Goal: Information Seeking & Learning: Find specific fact

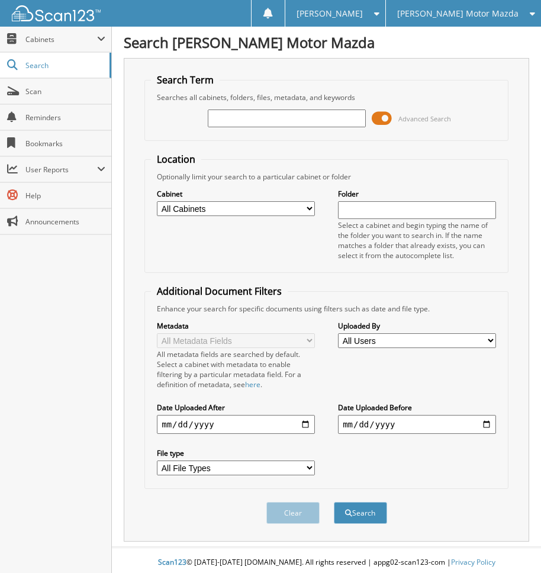
click at [290, 122] on input "text" at bounding box center [287, 118] width 158 height 18
type input "544433"
click at [334, 502] on button "Search" at bounding box center [360, 513] width 53 height 22
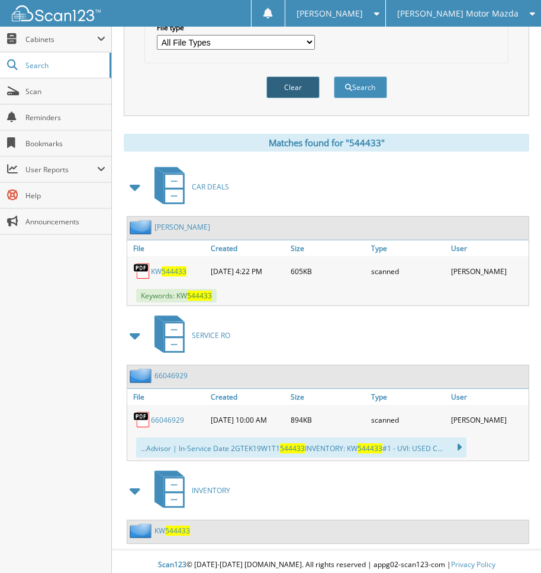
scroll to position [432, 0]
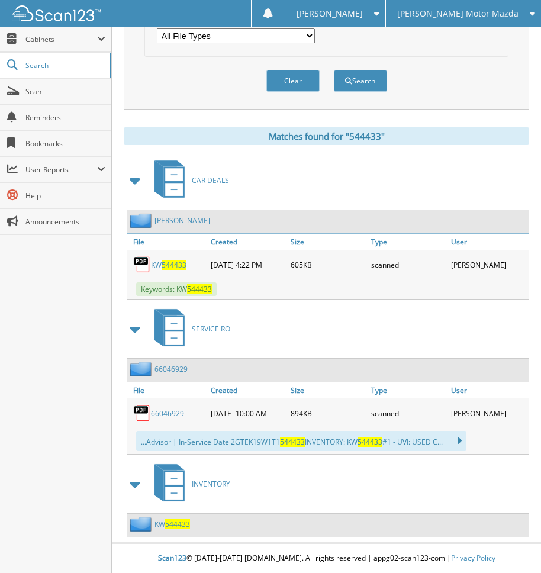
click at [180, 525] on span "544433" at bounding box center [177, 524] width 25 height 10
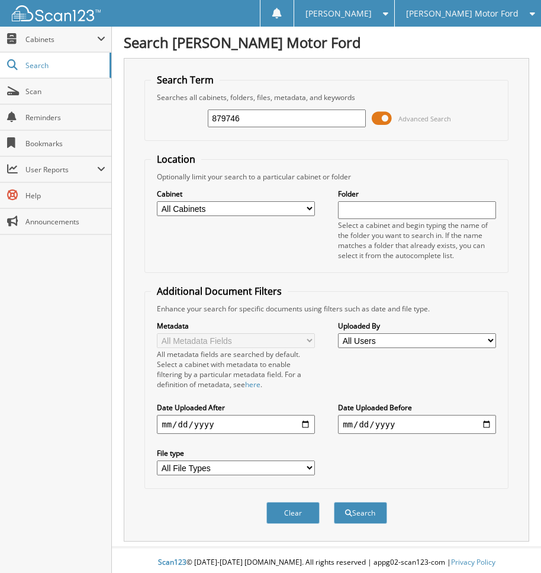
type input "879746"
click at [334, 502] on button "Search" at bounding box center [360, 513] width 53 height 22
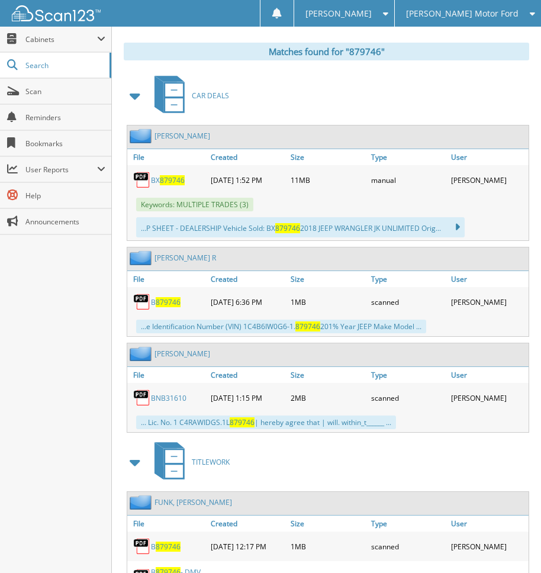
scroll to position [499, 0]
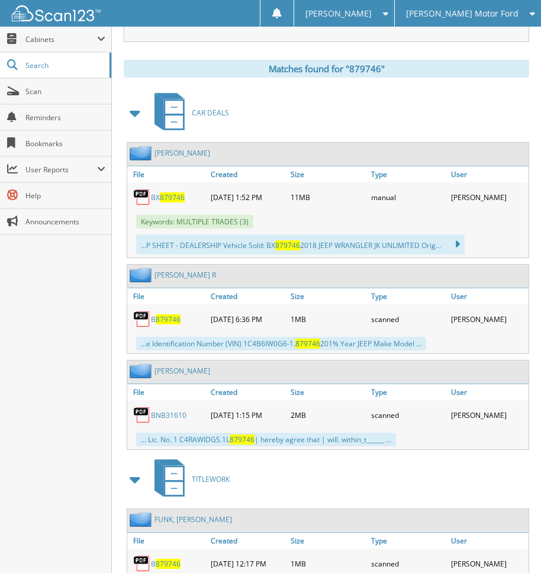
click at [164, 199] on span "879746" at bounding box center [172, 197] width 25 height 10
click at [166, 321] on span "879746" at bounding box center [168, 319] width 25 height 10
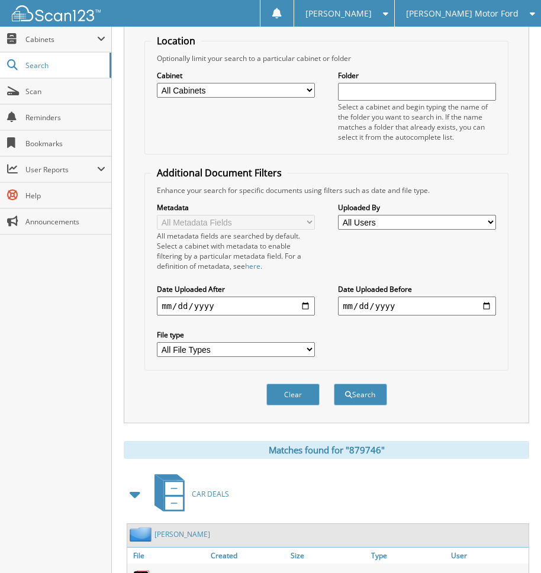
scroll to position [0, 0]
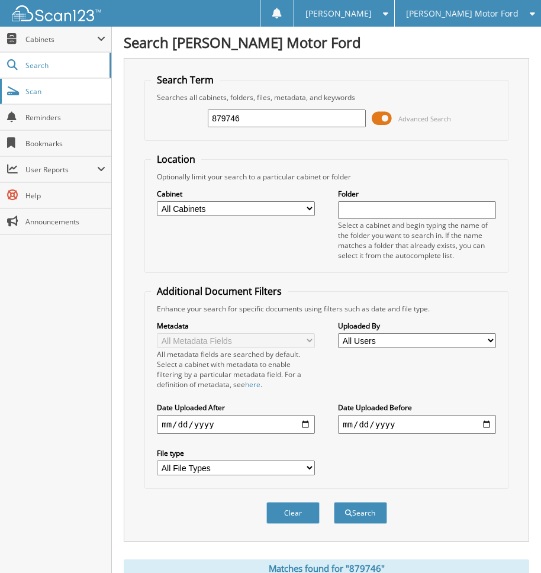
click at [30, 92] on span "Scan" at bounding box center [65, 91] width 80 height 10
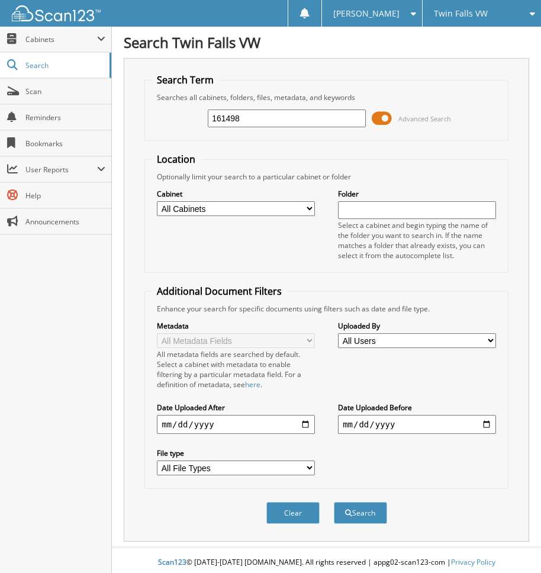
type input "161498"
click at [334, 502] on button "Search" at bounding box center [360, 513] width 53 height 22
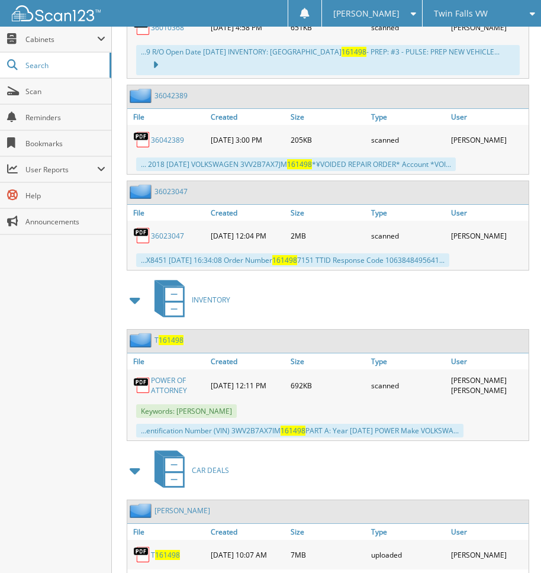
scroll to position [1943, 0]
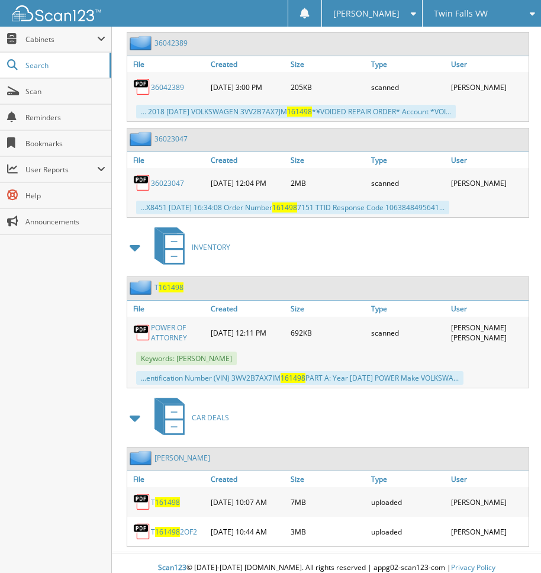
click at [175, 323] on link "POWER OF ATTORNEY" at bounding box center [178, 332] width 54 height 20
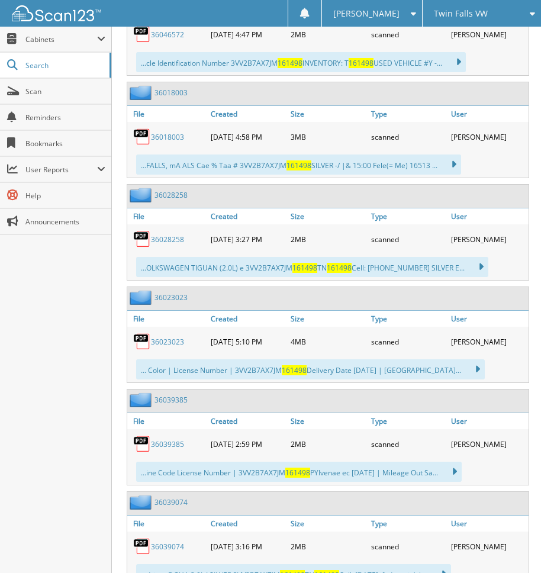
scroll to position [819, 0]
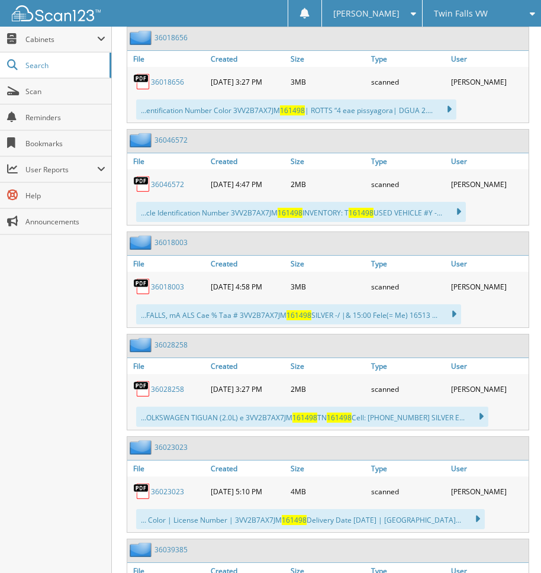
click at [464, 5] on div "Twin Falls VW" at bounding box center [481, 13] width 106 height 27
click at [464, 15] on span "Twin Falls VW" at bounding box center [461, 13] width 54 height 7
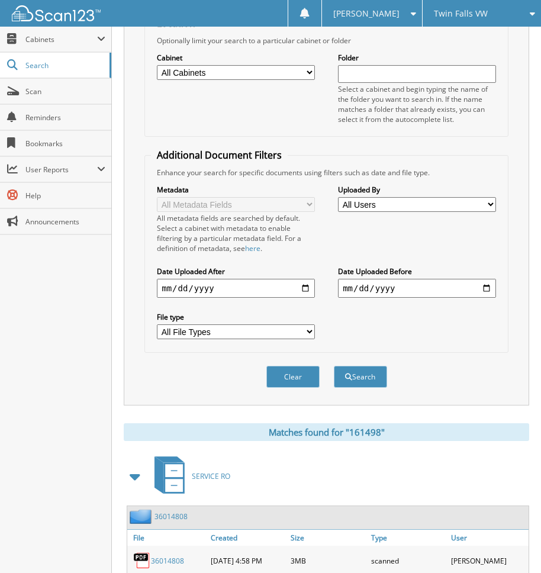
scroll to position [0, 0]
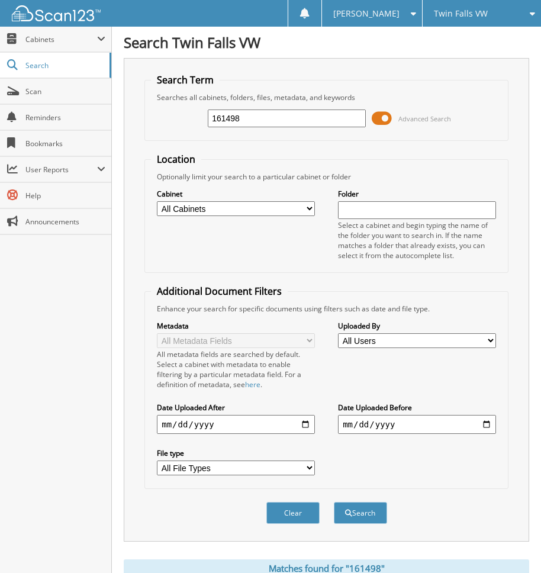
click at [292, 123] on input "161498" at bounding box center [287, 118] width 158 height 18
type input "307326"
click at [334, 502] on button "Search" at bounding box center [360, 513] width 53 height 22
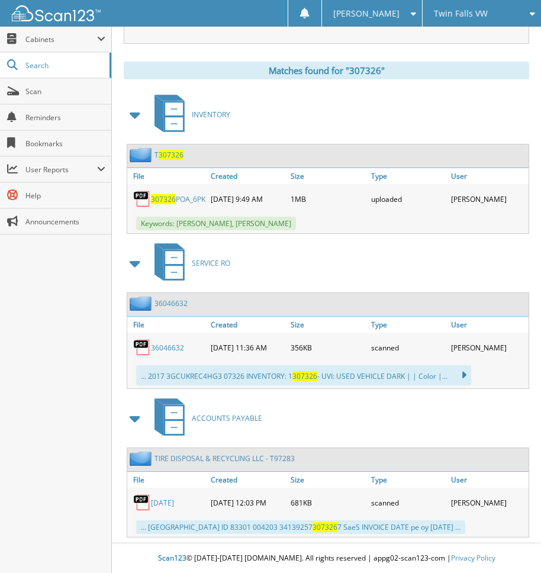
scroll to position [503, 0]
click at [163, 194] on span "307326" at bounding box center [163, 199] width 25 height 10
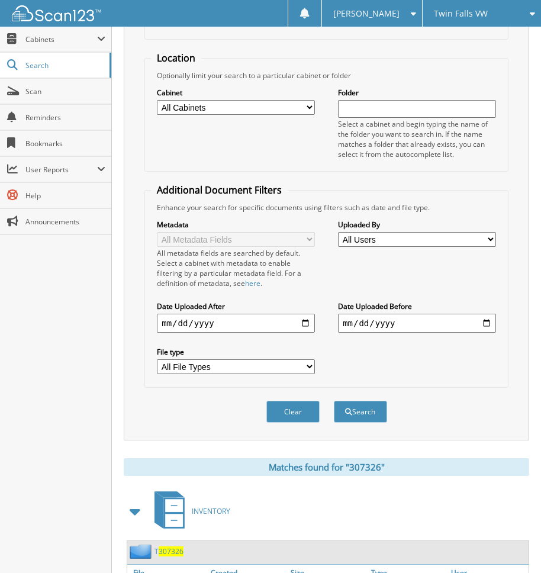
scroll to position [0, 0]
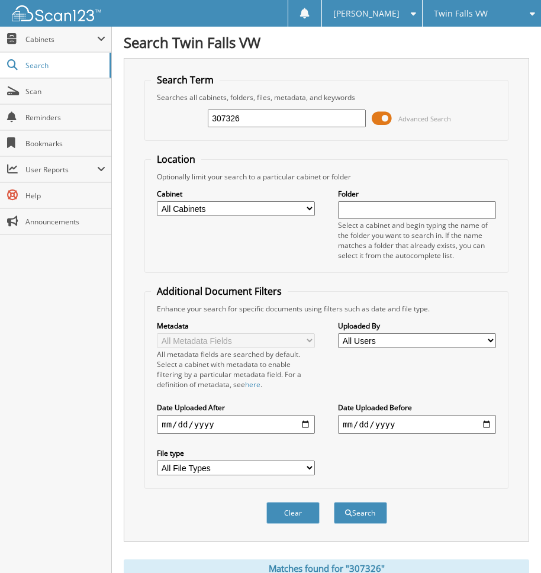
click at [288, 111] on input "307326" at bounding box center [287, 118] width 158 height 18
type input "506326"
click at [334, 502] on button "Search" at bounding box center [360, 513] width 53 height 22
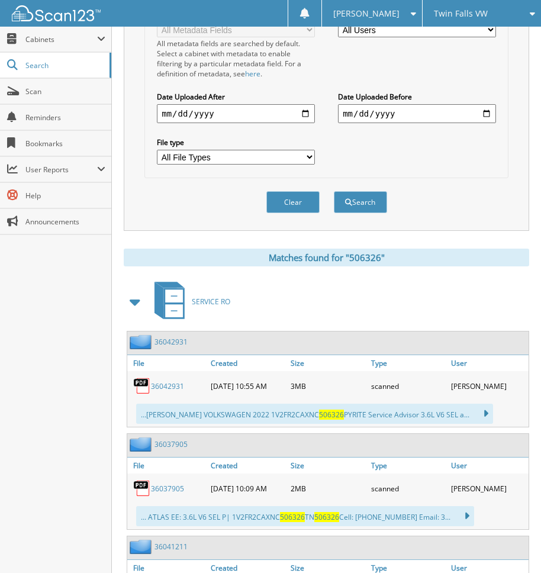
scroll to position [15, 0]
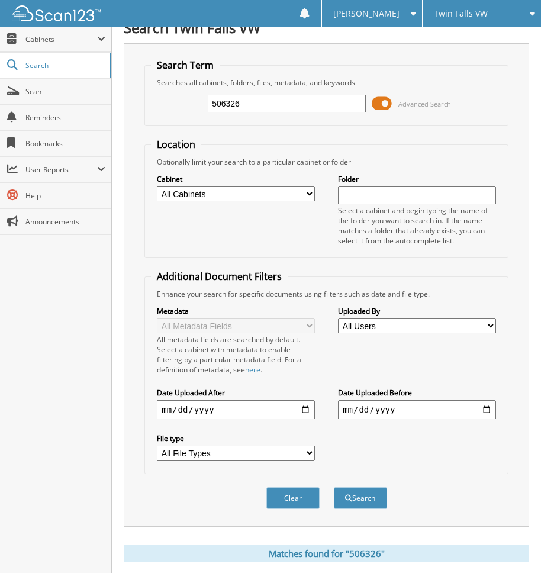
click at [300, 107] on input "506326" at bounding box center [287, 104] width 158 height 18
type input "refi6326"
click at [334, 487] on button "Search" at bounding box center [360, 498] width 53 height 22
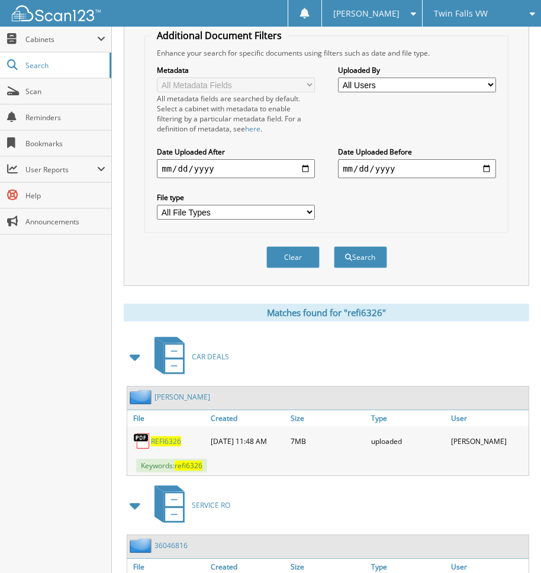
scroll to position [47, 0]
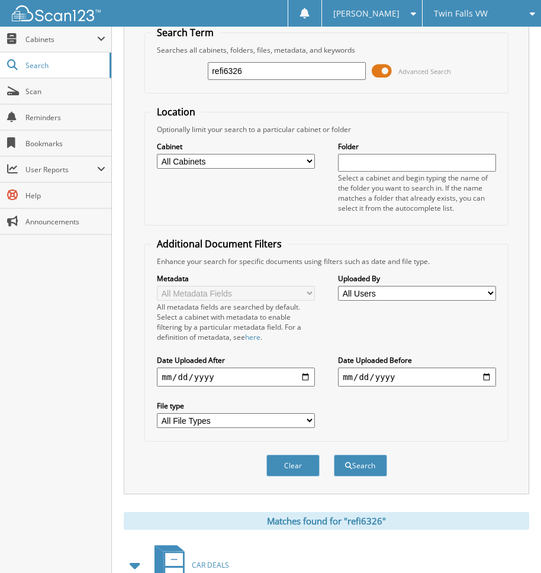
click at [287, 67] on input "refi6326" at bounding box center [287, 71] width 158 height 18
type input "e22250"
click at [334, 454] on button "Search" at bounding box center [360, 465] width 53 height 22
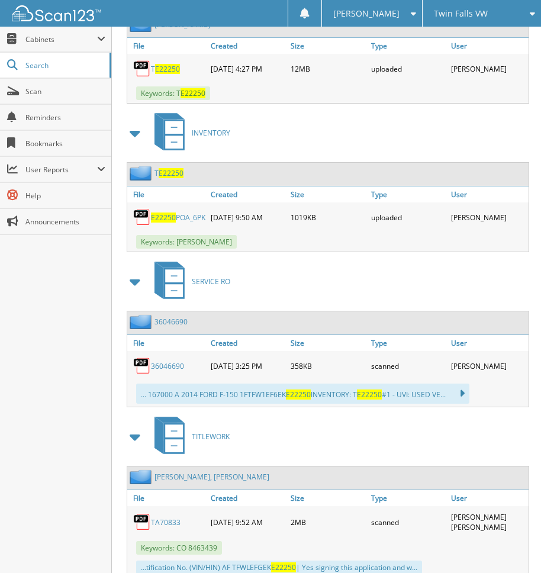
scroll to position [609, 0]
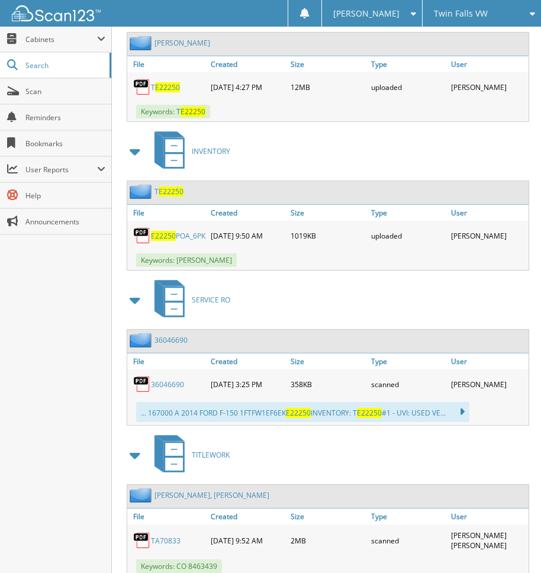
click at [157, 241] on link "E22250 POA_6PK" at bounding box center [178, 236] width 54 height 10
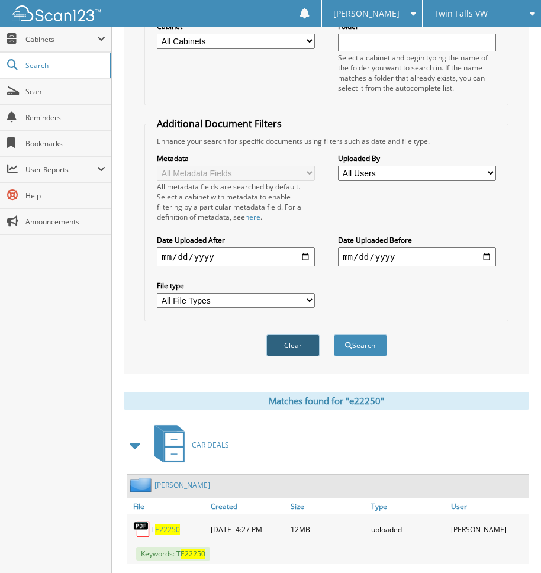
scroll to position [0, 0]
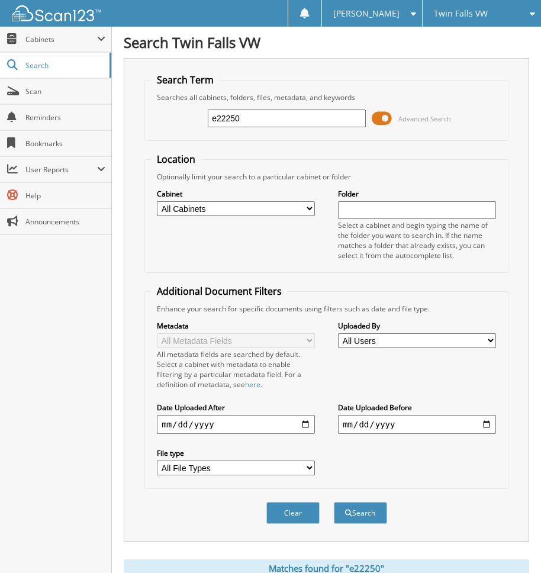
click at [263, 121] on input "e22250" at bounding box center [287, 118] width 158 height 18
click at [259, 121] on input "e22250" at bounding box center [287, 118] width 158 height 18
type input "307326"
click at [334, 502] on button "Search" at bounding box center [360, 513] width 53 height 22
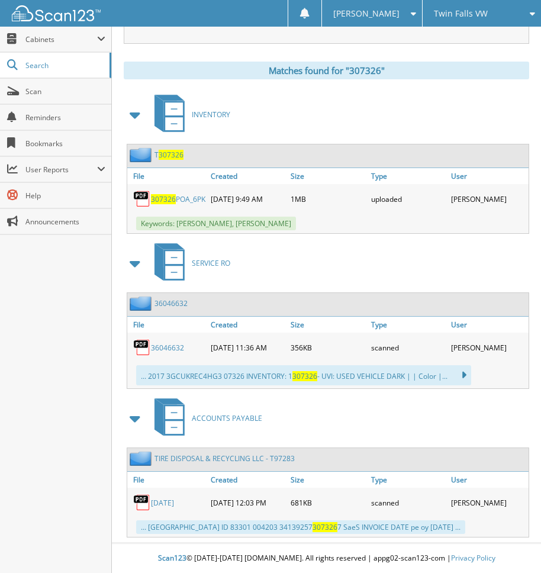
scroll to position [503, 0]
click at [169, 198] on link "307326 POA_6PK" at bounding box center [178, 199] width 54 height 10
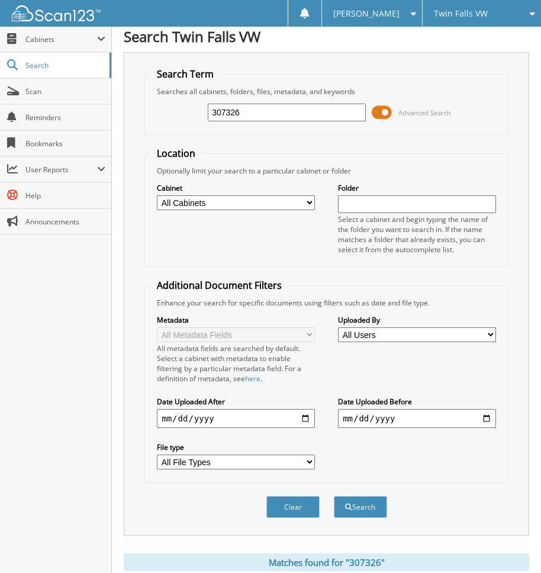
scroll to position [0, 0]
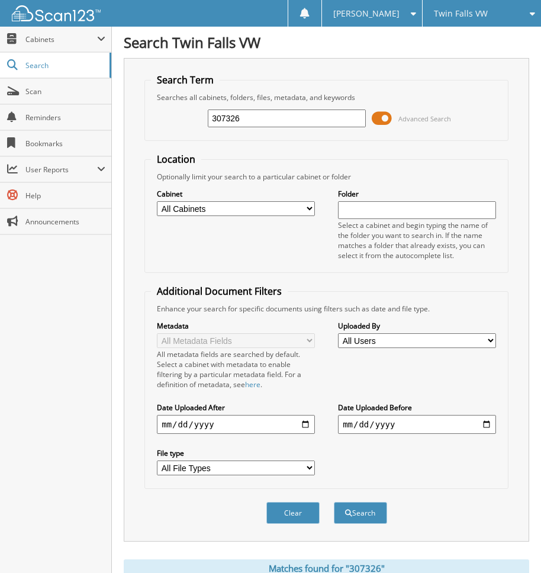
click at [270, 112] on input "307326" at bounding box center [287, 118] width 158 height 18
type input "bauman"
click at [334, 502] on button "Search" at bounding box center [360, 513] width 53 height 22
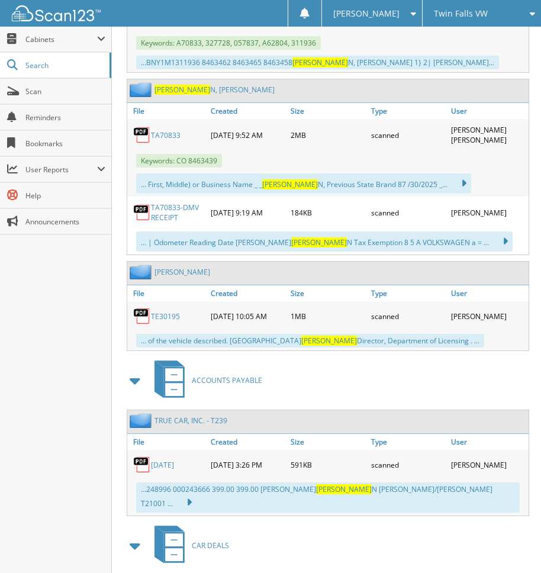
scroll to position [1164, 0]
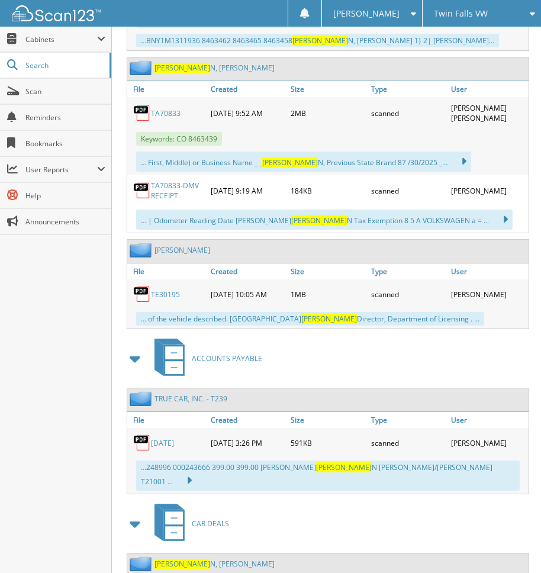
click at [203, 558] on link "[PERSON_NAME] N, [PERSON_NAME]" at bounding box center [214, 563] width 120 height 10
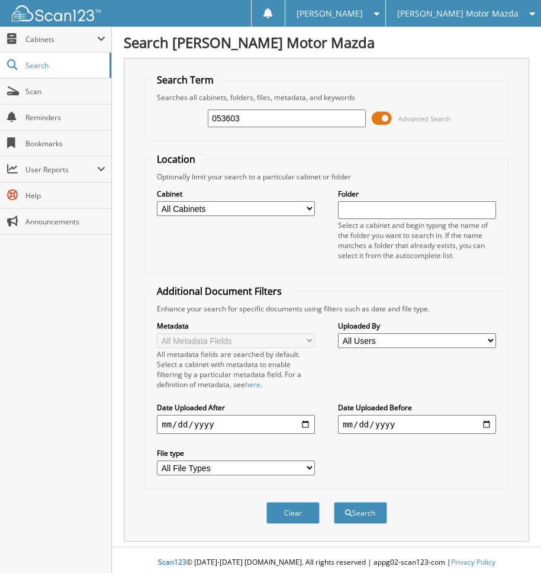
type input "053603"
click at [334, 502] on button "Search" at bounding box center [360, 513] width 53 height 22
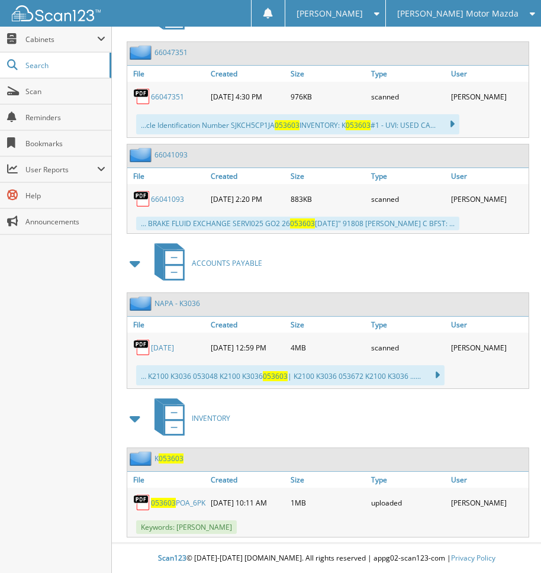
scroll to position [754, 0]
click at [166, 497] on span "053603" at bounding box center [163, 502] width 25 height 10
click at [36, 88] on span "Scan" at bounding box center [65, 91] width 80 height 10
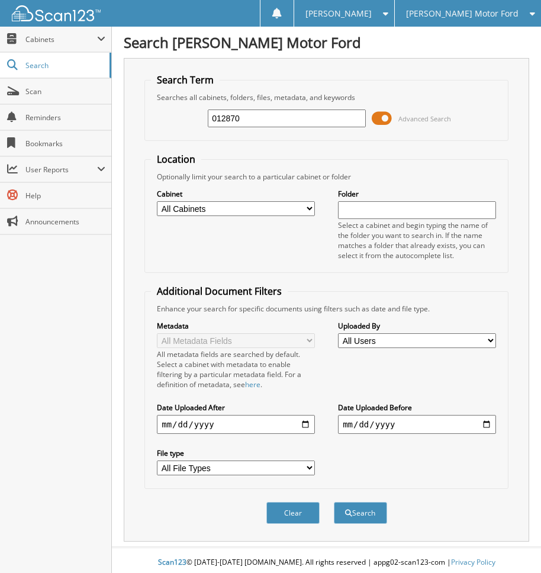
type input "012870"
click at [334, 502] on button "Search" at bounding box center [360, 513] width 53 height 22
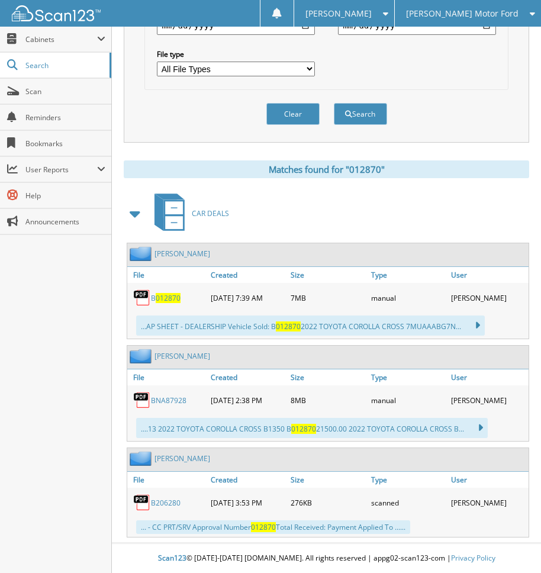
scroll to position [44, 0]
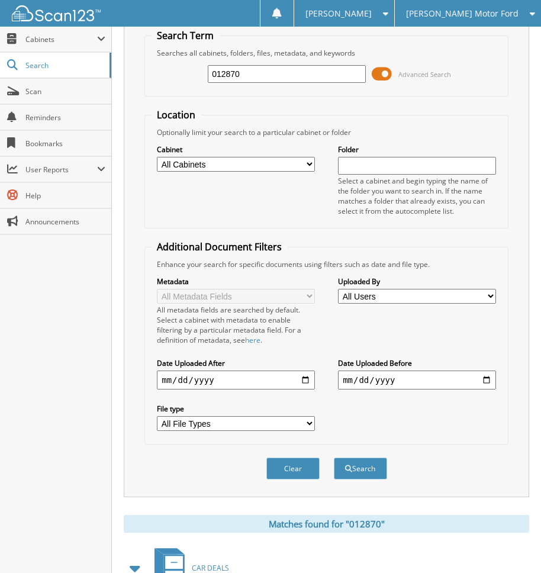
click at [264, 74] on input "012870" at bounding box center [287, 74] width 158 height 18
click at [470, 15] on span "[PERSON_NAME] Motor Ford" at bounding box center [462, 13] width 112 height 7
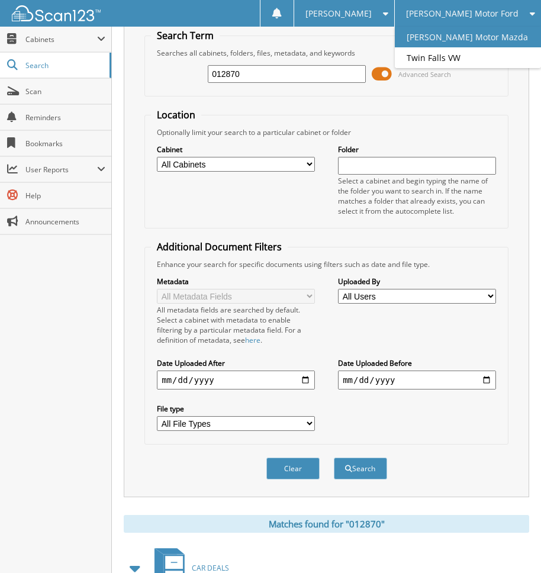
click at [477, 35] on link "[PERSON_NAME] Motor Mazda" at bounding box center [468, 37] width 146 height 21
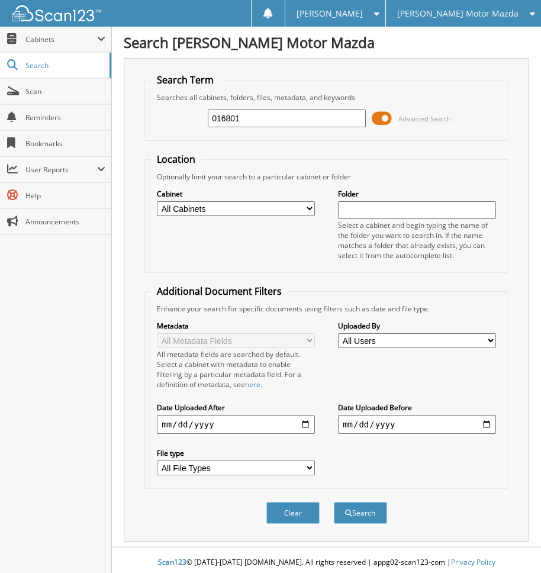
type input "016801"
click at [334, 502] on button "Search" at bounding box center [360, 513] width 53 height 22
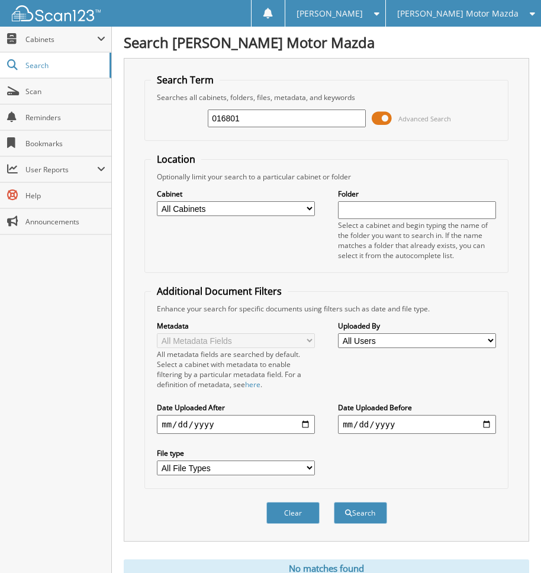
click at [288, 114] on input "016801" at bounding box center [287, 118] width 158 height 18
click at [334, 502] on button "Search" at bounding box center [360, 513] width 53 height 22
click at [251, 112] on input "016801" at bounding box center [287, 118] width 158 height 18
click at [508, 25] on div "[PERSON_NAME] Motor Mazda" at bounding box center [463, 13] width 143 height 27
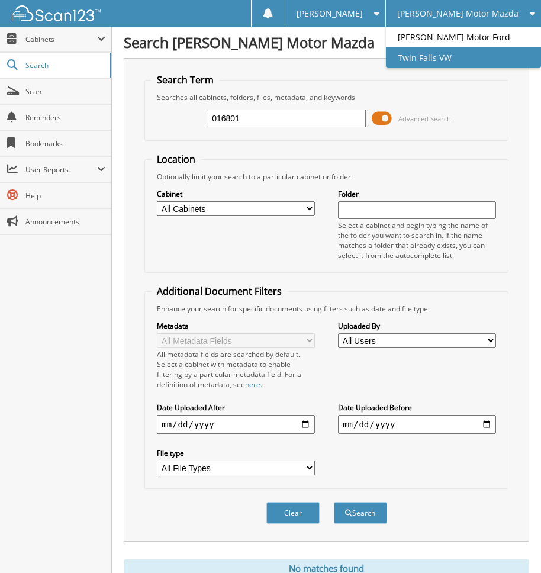
click at [481, 58] on link "Twin Falls VW" at bounding box center [463, 57] width 155 height 21
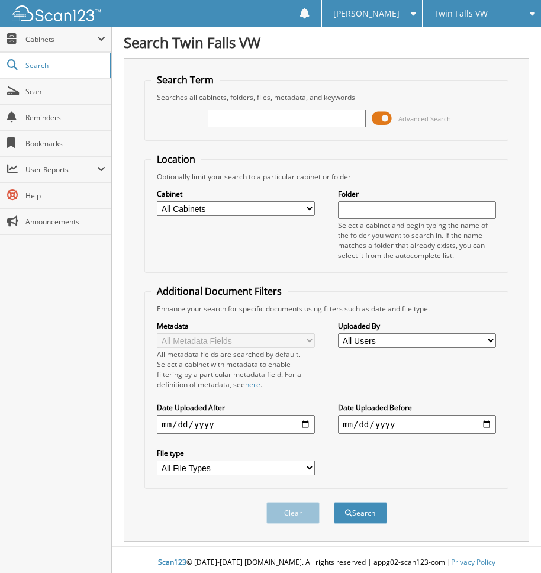
click at [295, 114] on input "text" at bounding box center [287, 118] width 158 height 18
type input "016801"
click at [334, 502] on button "Search" at bounding box center [360, 513] width 53 height 22
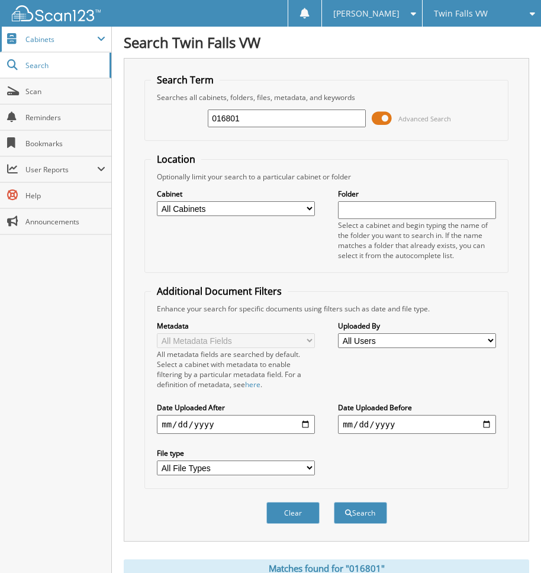
click at [72, 47] on span "Cabinets" at bounding box center [55, 39] width 111 height 25
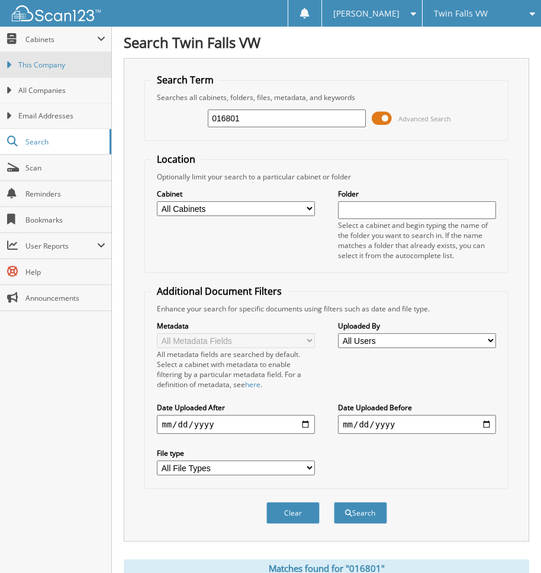
click at [69, 70] on link "This Company" at bounding box center [55, 64] width 111 height 25
